Goal: Find specific page/section: Find specific page/section

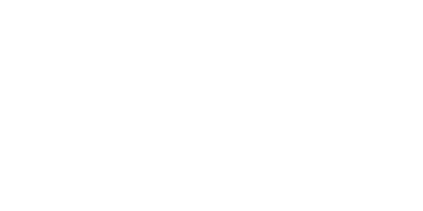
drag, startPoint x: 219, startPoint y: 96, endPoint x: 275, endPoint y: 126, distance: 64.2
